Goal: Task Accomplishment & Management: Complete application form

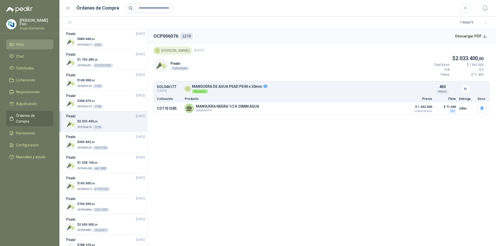
click at [25, 44] on li "Inicio" at bounding box center [29, 45] width 41 height 6
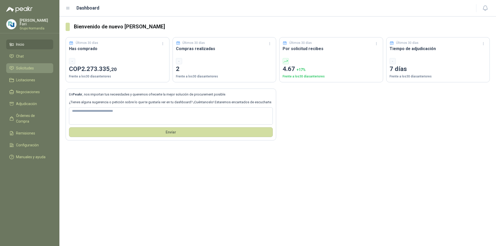
click at [21, 65] on span "Solicitudes" at bounding box center [25, 68] width 18 height 6
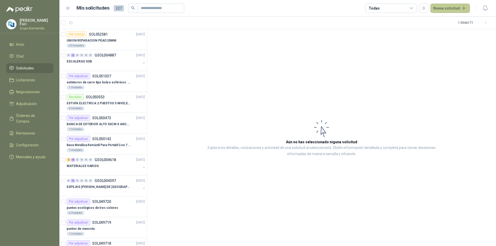
click at [450, 7] on button "Nueva solicitud" at bounding box center [450, 8] width 40 height 9
click at [450, 29] on link "Solicitud grupal" at bounding box center [456, 29] width 44 height 9
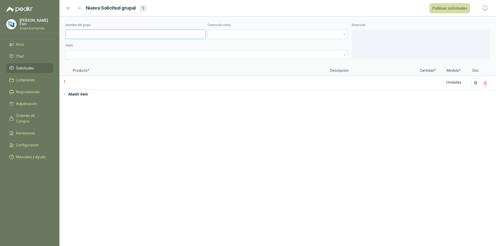
click at [97, 32] on input "Nombre del grupo" at bounding box center [136, 34] width 140 height 9
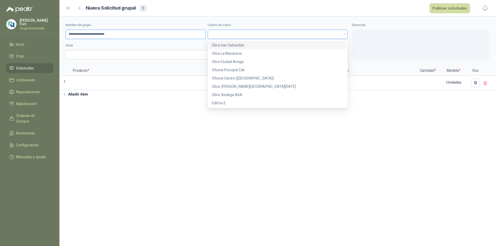
click at [226, 37] on span at bounding box center [278, 34] width 134 height 8
type input "**********"
click at [227, 103] on div "Edifcio E" at bounding box center [278, 103] width 132 height 6
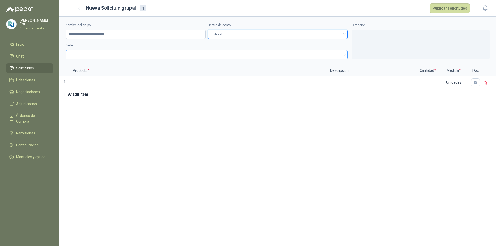
click at [150, 56] on span at bounding box center [207, 55] width 276 height 8
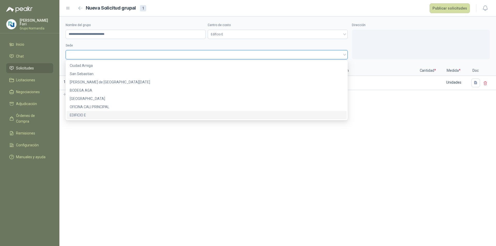
click at [105, 113] on div "EDIFICIO E" at bounding box center [207, 115] width 274 height 6
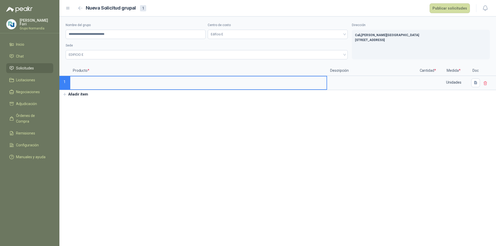
click at [93, 82] on input at bounding box center [198, 81] width 256 height 10
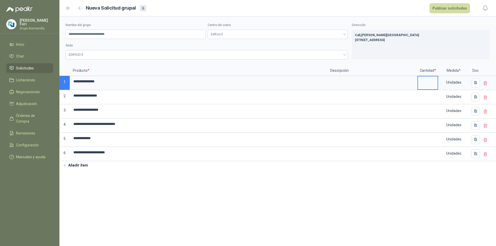
click at [431, 81] on input at bounding box center [428, 81] width 20 height 10
click at [412, 104] on div at bounding box center [372, 111] width 90 height 14
click at [423, 80] on input at bounding box center [428, 81] width 20 height 10
click at [430, 85] on input at bounding box center [428, 81] width 20 height 10
type input "*"
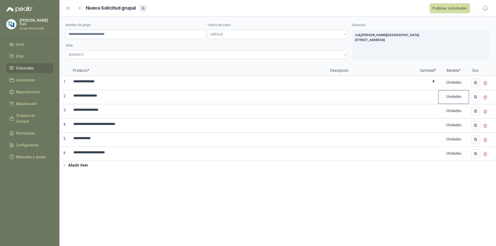
click at [441, 93] on div "Unidades" at bounding box center [454, 97] width 30 height 12
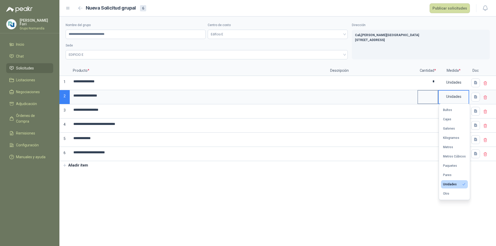
drag, startPoint x: 431, startPoint y: 95, endPoint x: 431, endPoint y: 98, distance: 2.9
click at [431, 95] on input at bounding box center [428, 96] width 20 height 10
type input "*"
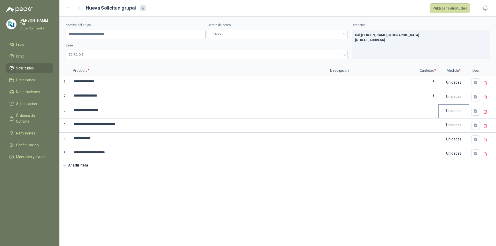
click at [442, 110] on div "Unidades" at bounding box center [454, 111] width 30 height 12
click at [429, 113] on input at bounding box center [428, 110] width 20 height 10
type input "*"
click at [435, 123] on input at bounding box center [428, 124] width 20 height 10
type input "*"
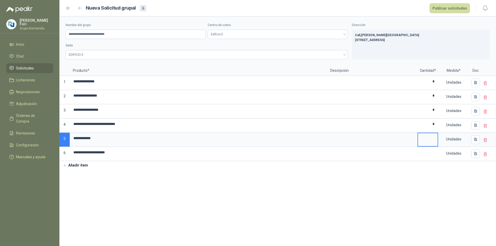
click at [434, 142] on input at bounding box center [428, 138] width 20 height 10
type input "*"
click at [437, 156] on input at bounding box center [428, 152] width 20 height 10
type input "**"
click at [390, 196] on section "**********" at bounding box center [277, 132] width 437 height 230
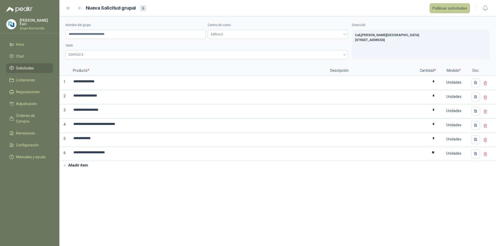
click at [454, 8] on button "Publicar solicitudes" at bounding box center [450, 8] width 40 height 10
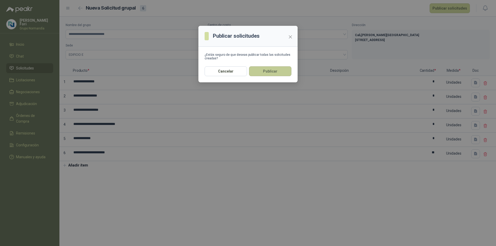
click at [279, 72] on button "Publicar" at bounding box center [270, 71] width 42 height 10
